Goal: Information Seeking & Learning: Find specific fact

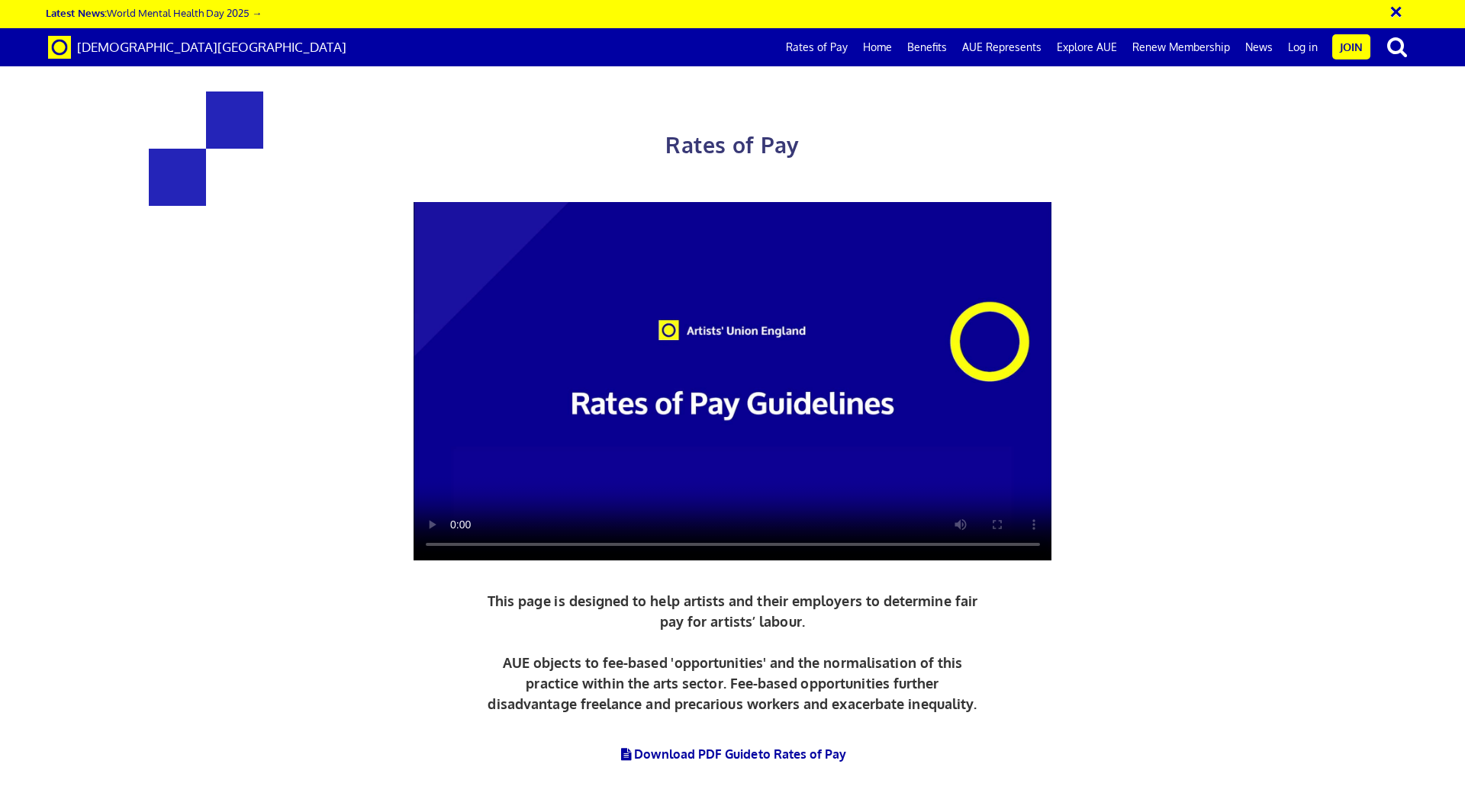
scroll to position [305, 0]
drag, startPoint x: 685, startPoint y: 542, endPoint x: 672, endPoint y: 500, distance: 44.0
drag, startPoint x: 672, startPoint y: 500, endPoint x: 638, endPoint y: 385, distance: 119.9
drag, startPoint x: 638, startPoint y: 385, endPoint x: 624, endPoint y: 277, distance: 108.9
drag, startPoint x: 624, startPoint y: 277, endPoint x: 613, endPoint y: 260, distance: 20.2
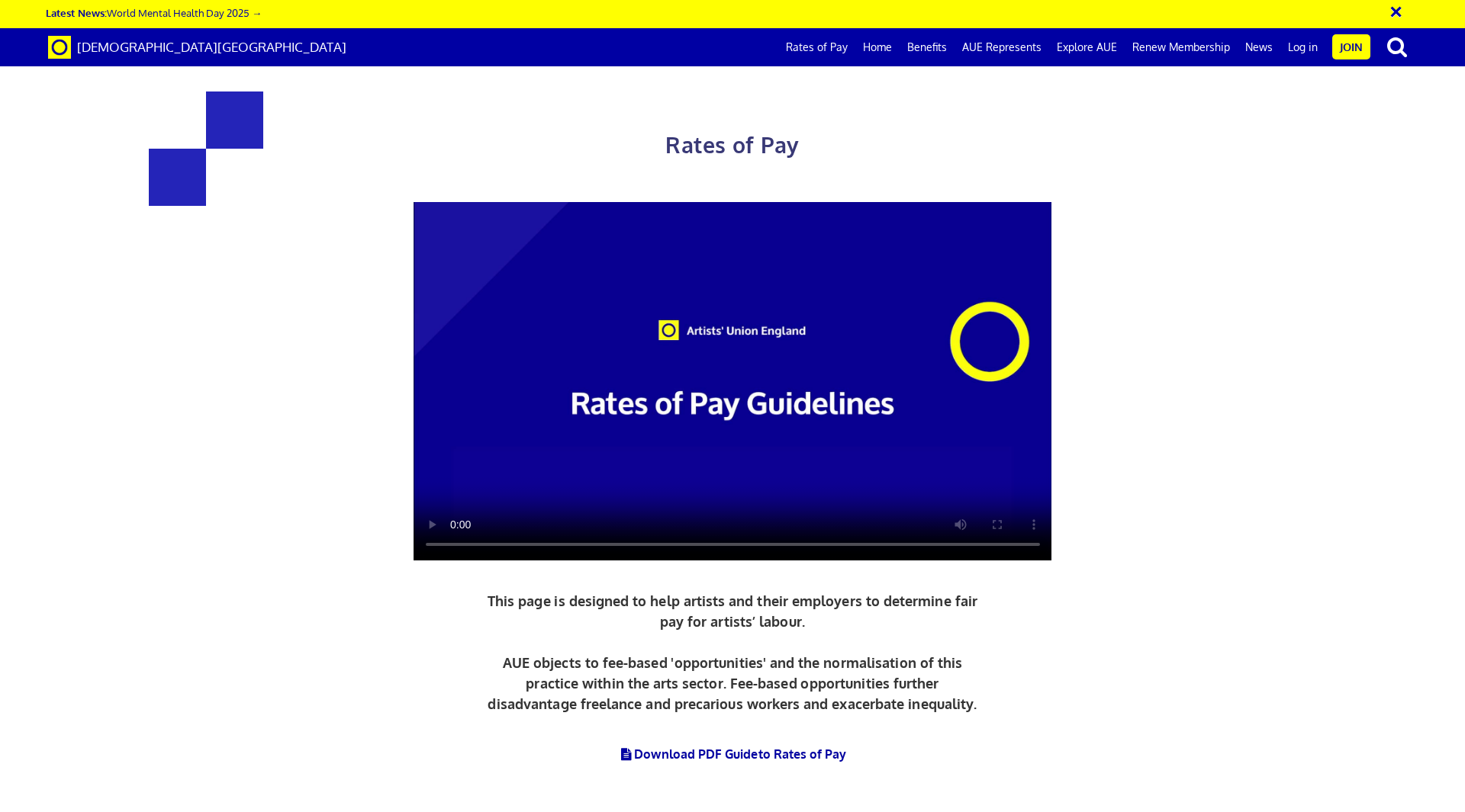
drag, startPoint x: 613, startPoint y: 260, endPoint x: 549, endPoint y: 266, distance: 64.3
click at [549, 266] on div "Rates of Pay This page is designed to help artists and their employers to deter…" at bounding box center [732, 463] width 992 height 803
drag, startPoint x: 608, startPoint y: 432, endPoint x: 610, endPoint y: 343, distance: 89.0
drag, startPoint x: 610, startPoint y: 343, endPoint x: 652, endPoint y: 268, distance: 86.0
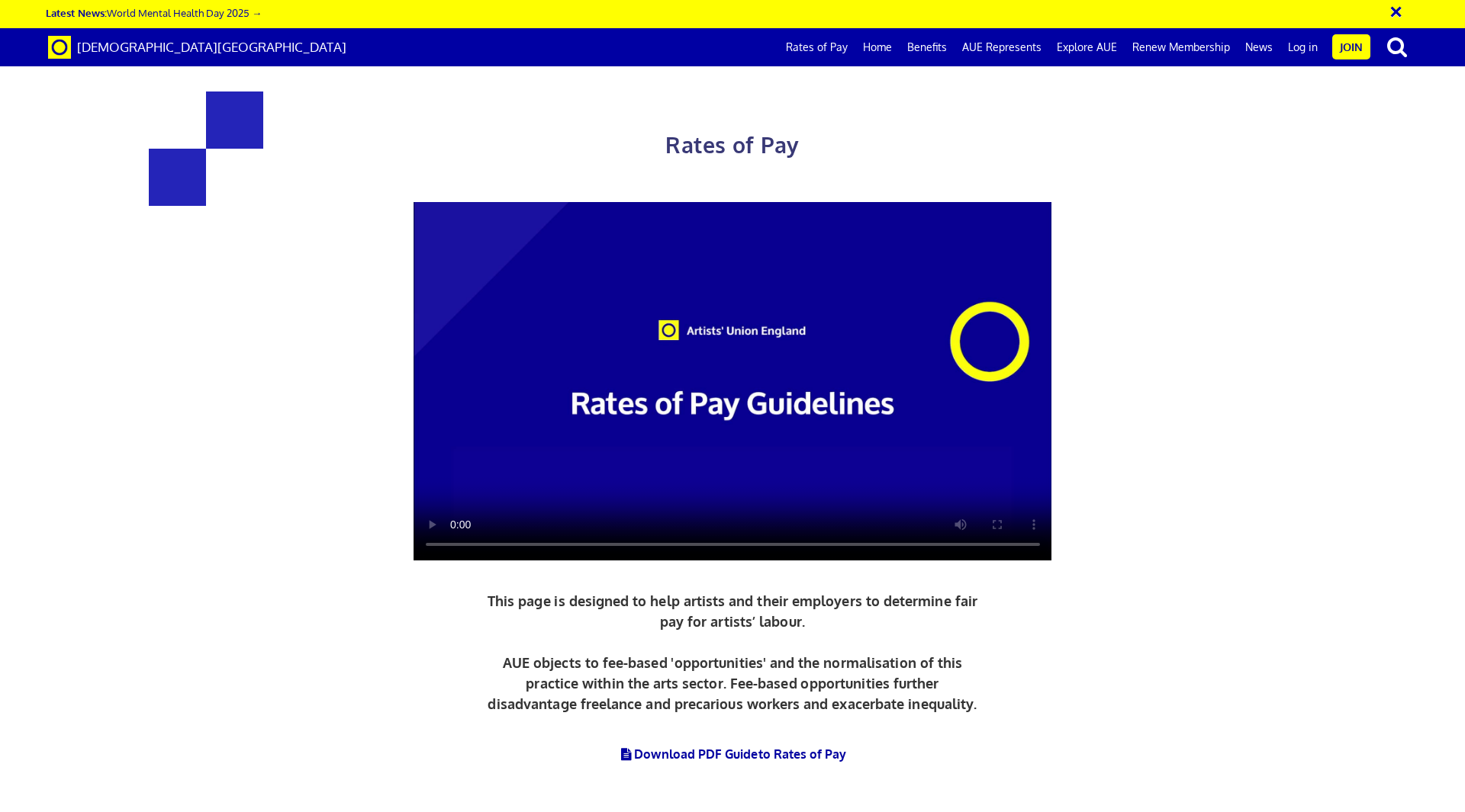
drag, startPoint x: 652, startPoint y: 268, endPoint x: 659, endPoint y: 208, distance: 60.4
drag, startPoint x: 659, startPoint y: 208, endPoint x: 655, endPoint y: 161, distance: 47.2
click at [655, 161] on div "Rates of Pay This page is designed to help artists and their employers to deter…" at bounding box center [732, 463] width 992 height 803
click at [650, 177] on div "Rates of Pay This page is designed to help artists and their employers to deter…" at bounding box center [732, 463] width 992 height 803
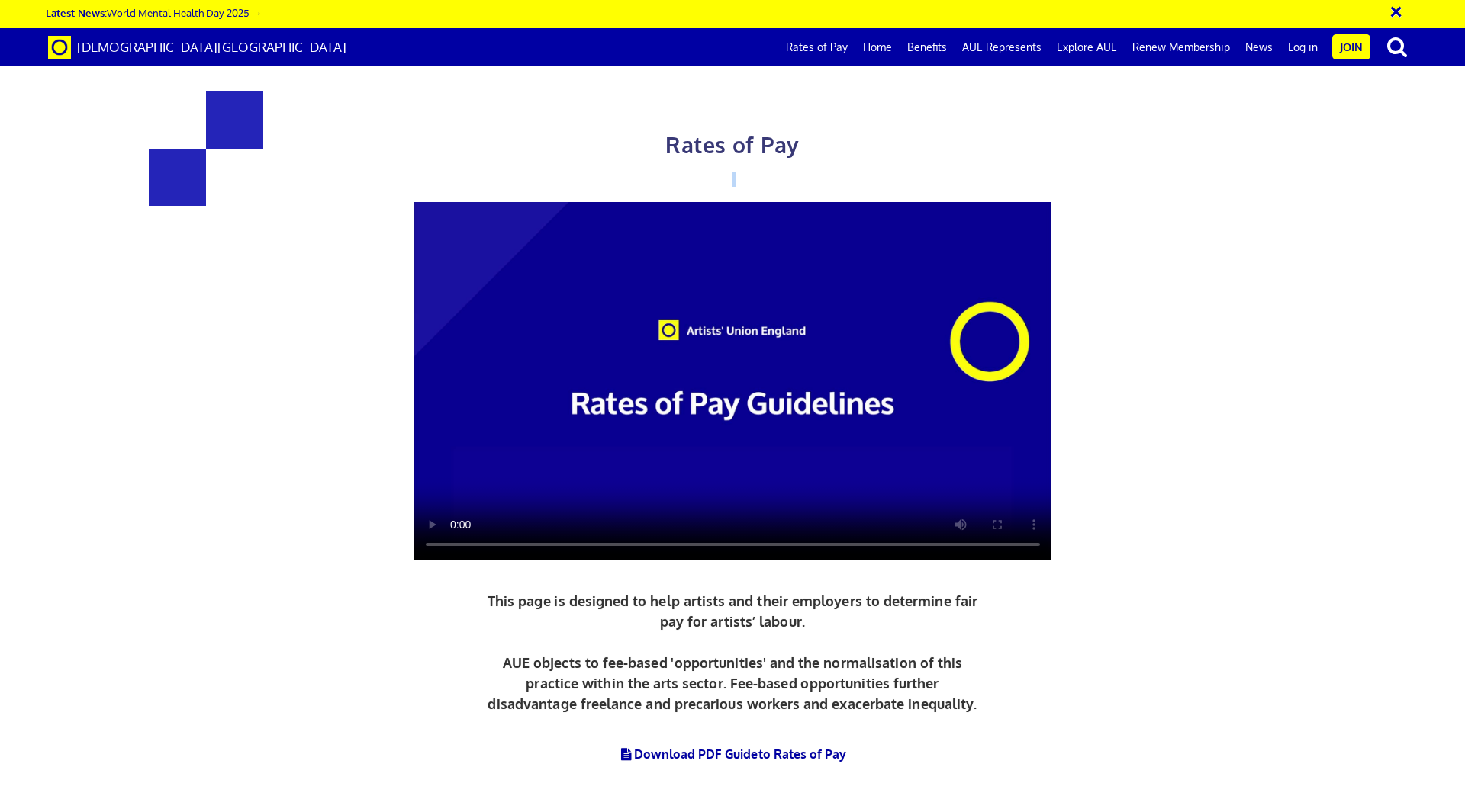
drag, startPoint x: 649, startPoint y: 175, endPoint x: 634, endPoint y: 186, distance: 18.6
click at [634, 186] on div "Rates of Pay This page is designed to help artists and their employers to deter…" at bounding box center [732, 463] width 992 height 803
click at [688, 169] on div "Rates of Pay This page is designed to help artists and their employers to deter…" at bounding box center [732, 463] width 992 height 803
click at [741, 140] on span "Rates of Pay" at bounding box center [731, 144] width 133 height 27
drag, startPoint x: 668, startPoint y: 220, endPoint x: 645, endPoint y: 228, distance: 24.4
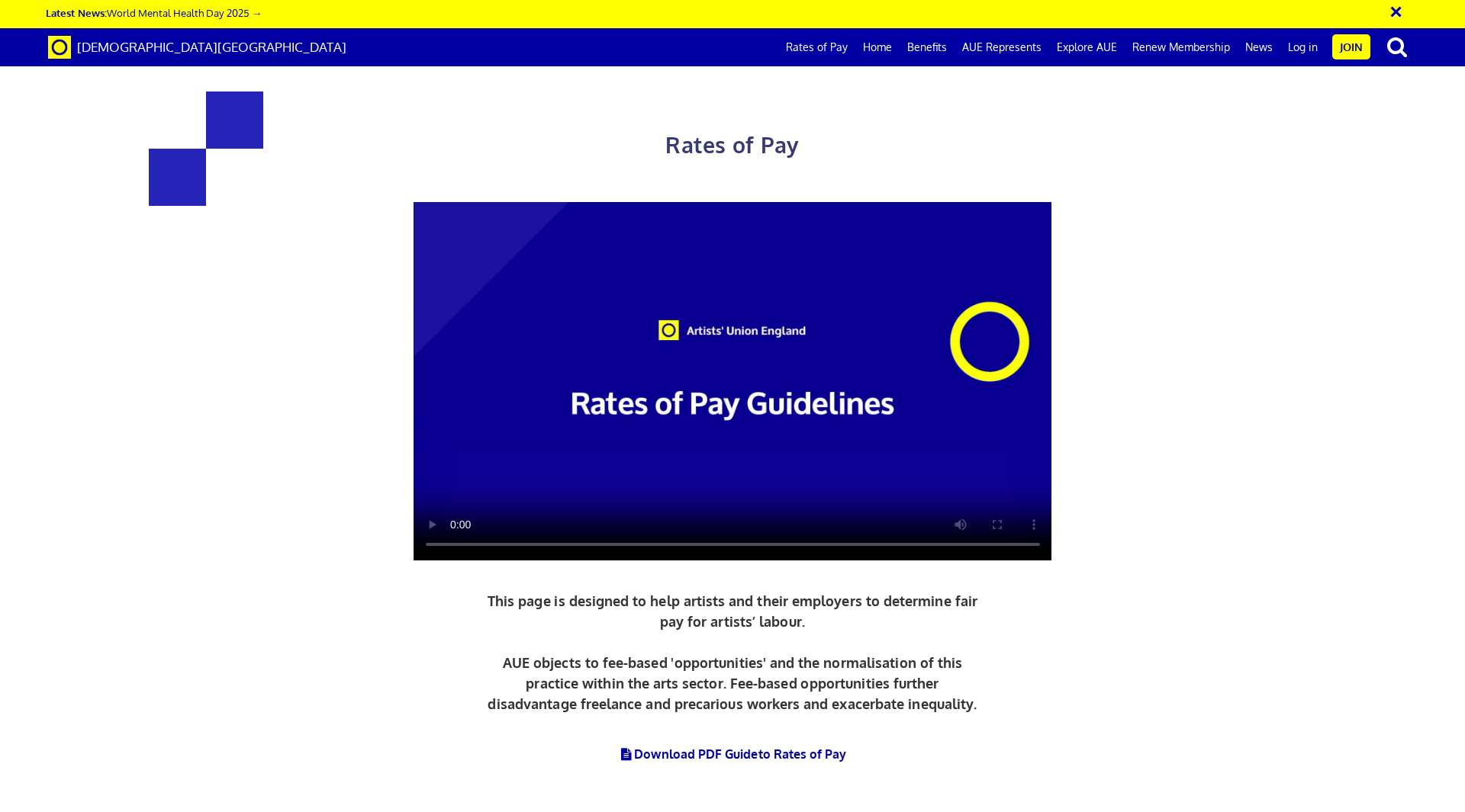
drag, startPoint x: 645, startPoint y: 228, endPoint x: 422, endPoint y: 239, distance: 223.3
drag, startPoint x: 422, startPoint y: 239, endPoint x: 1013, endPoint y: 236, distance: 591.0
drag, startPoint x: 1013, startPoint y: 236, endPoint x: 554, endPoint y: 226, distance: 459.1
drag, startPoint x: 554, startPoint y: 226, endPoint x: 489, endPoint y: 227, distance: 65.0
drag, startPoint x: 489, startPoint y: 227, endPoint x: 253, endPoint y: 256, distance: 237.8
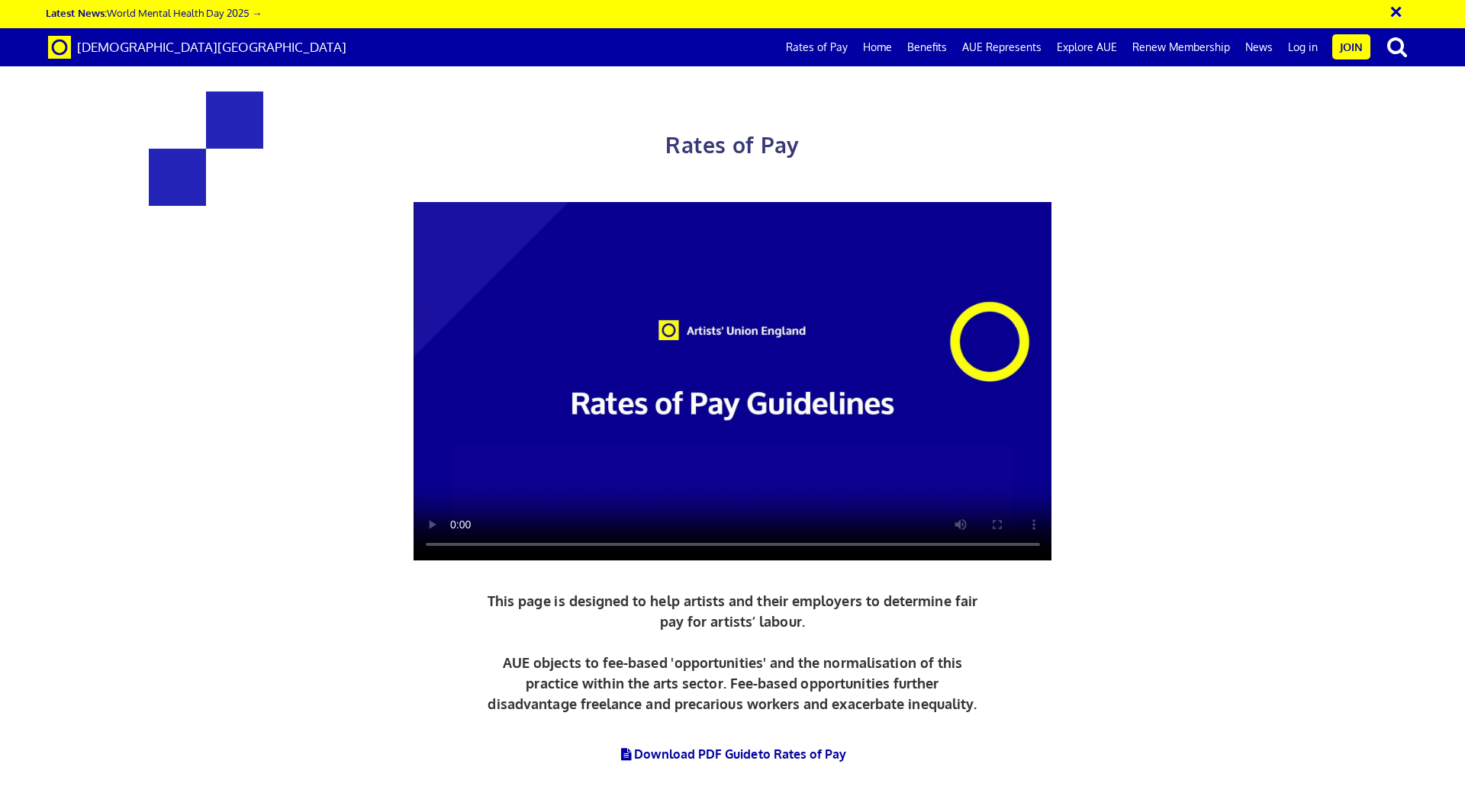
click at [221, 258] on div "Rates of Pay This page is designed to help artists and their employers to deter…" at bounding box center [732, 439] width 1488 height 848
drag, startPoint x: 741, startPoint y: 359, endPoint x: 714, endPoint y: 86, distance: 274.3
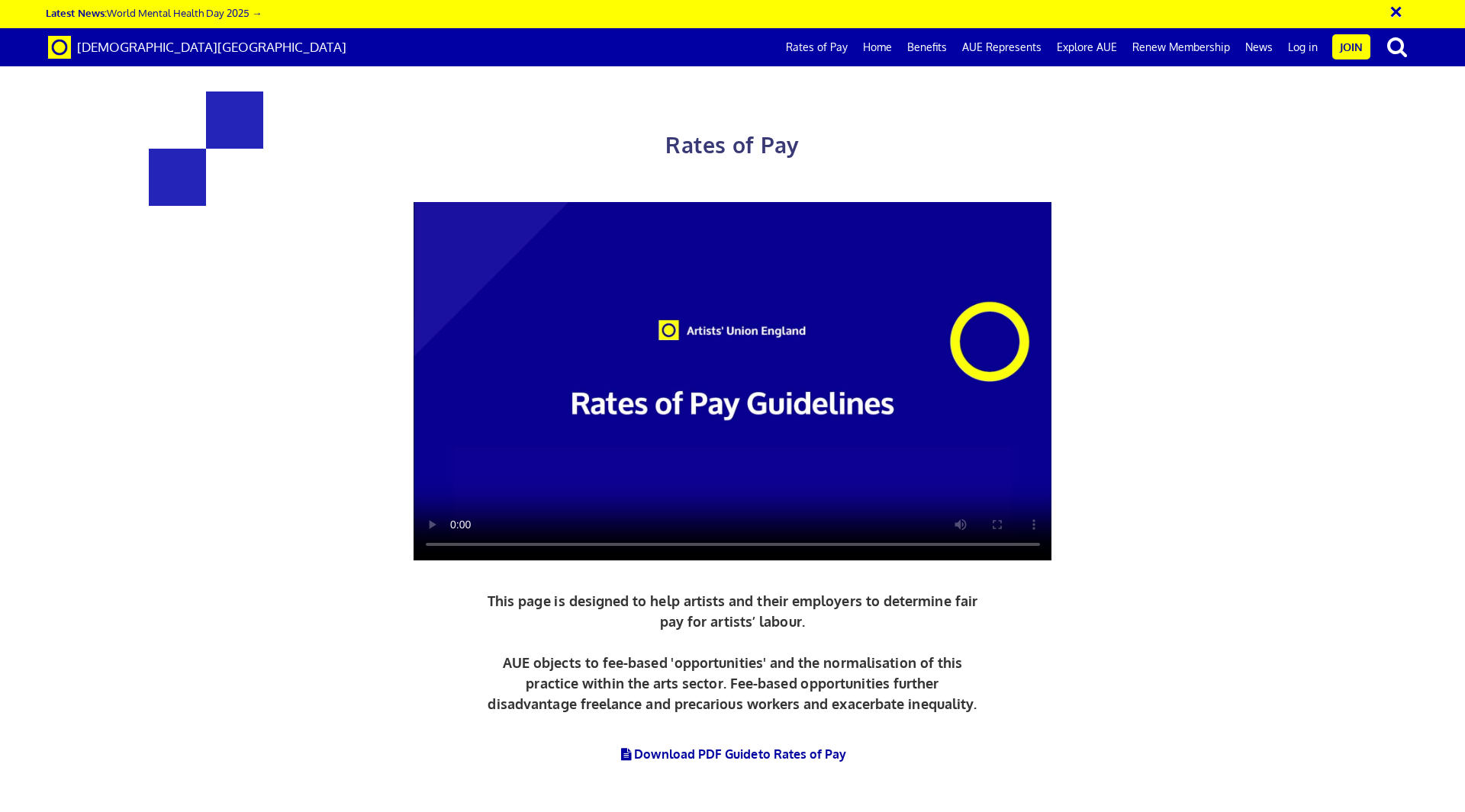
drag, startPoint x: 665, startPoint y: 430, endPoint x: 826, endPoint y: 423, distance: 161.2
drag, startPoint x: 646, startPoint y: 370, endPoint x: 645, endPoint y: 266, distance: 104.0
drag, startPoint x: 645, startPoint y: 266, endPoint x: 604, endPoint y: 242, distance: 47.5
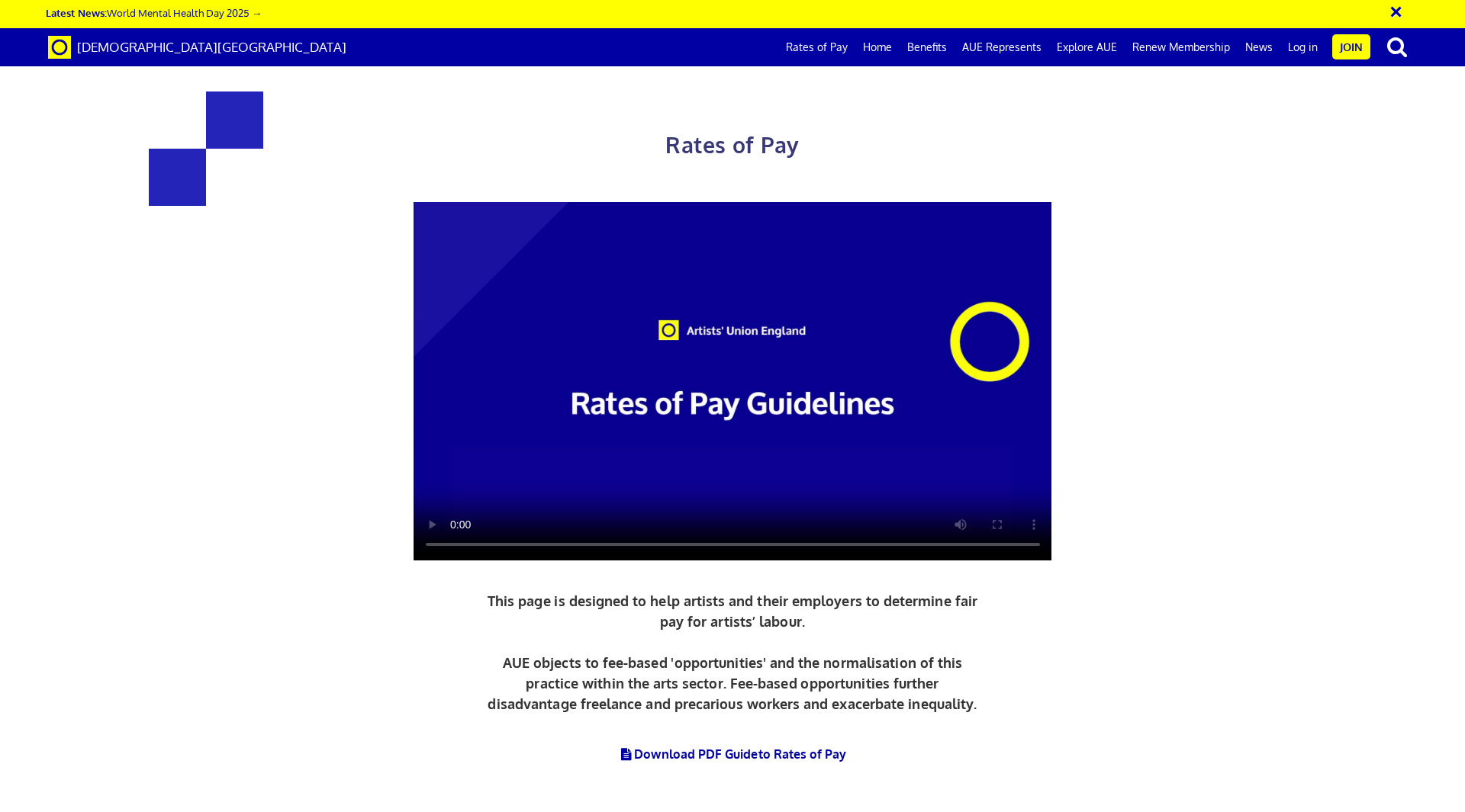
click at [605, 242] on div "Rates of Pay This page is designed to help artists and their employers to deter…" at bounding box center [732, 463] width 992 height 803
drag, startPoint x: 715, startPoint y: 343, endPoint x: 716, endPoint y: 107, distance: 236.0
